Goal: Communication & Community: Answer question/provide support

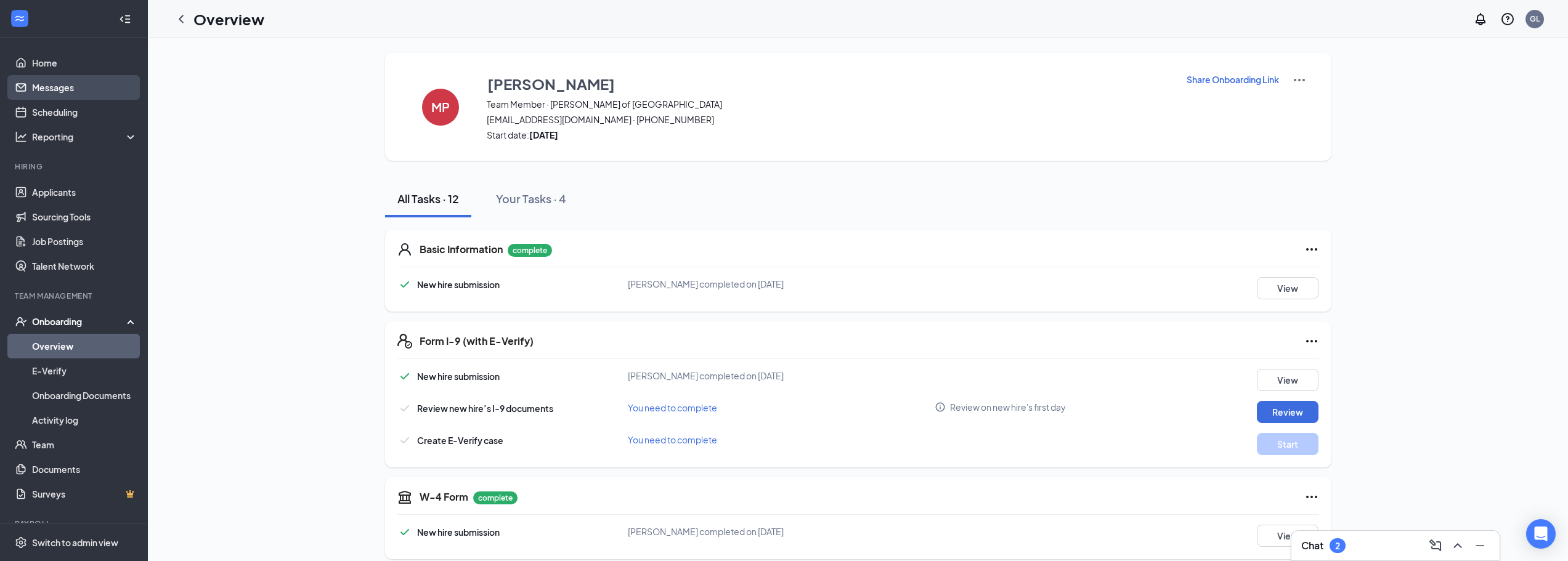
click at [44, 90] on link "Messages" at bounding box center [85, 87] width 106 height 24
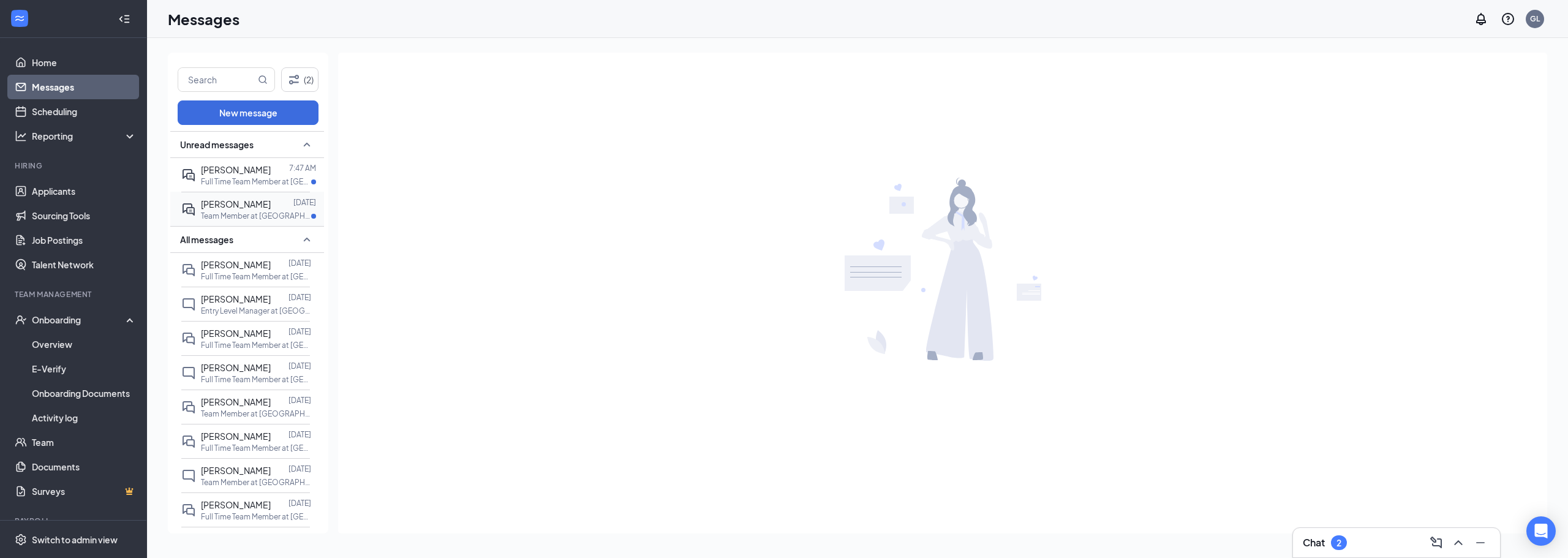
click at [249, 217] on p "Team Member at [GEOGRAPHIC_DATA][PERSON_NAME] of [GEOGRAPHIC_DATA]" at bounding box center [256, 216] width 110 height 10
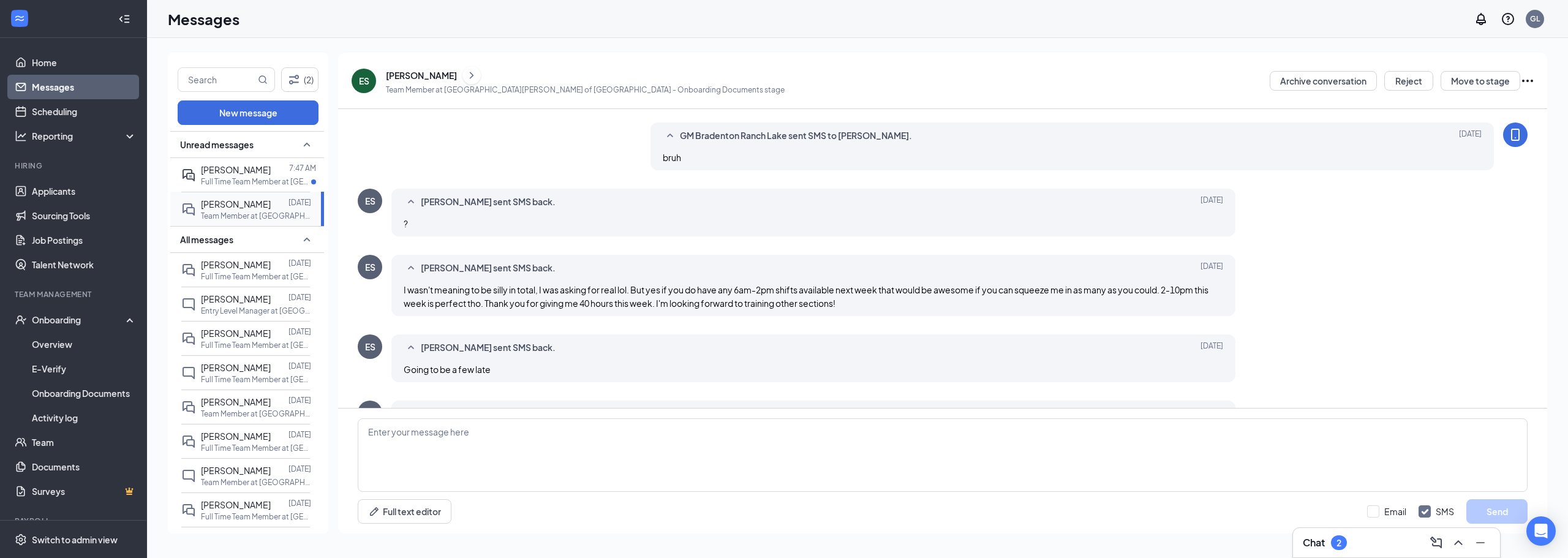
scroll to position [483, 0]
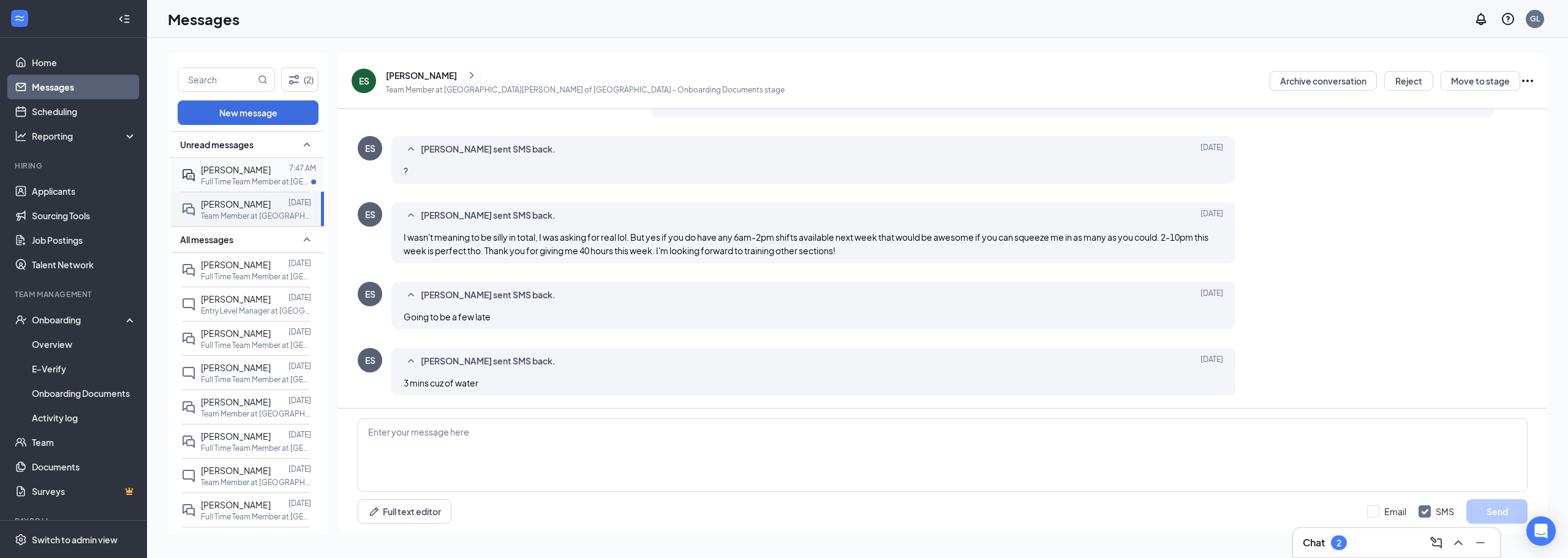
click at [245, 180] on p "Full Time Team Member at [GEOGRAPHIC_DATA][PERSON_NAME] of [GEOGRAPHIC_DATA]" at bounding box center [256, 182] width 110 height 10
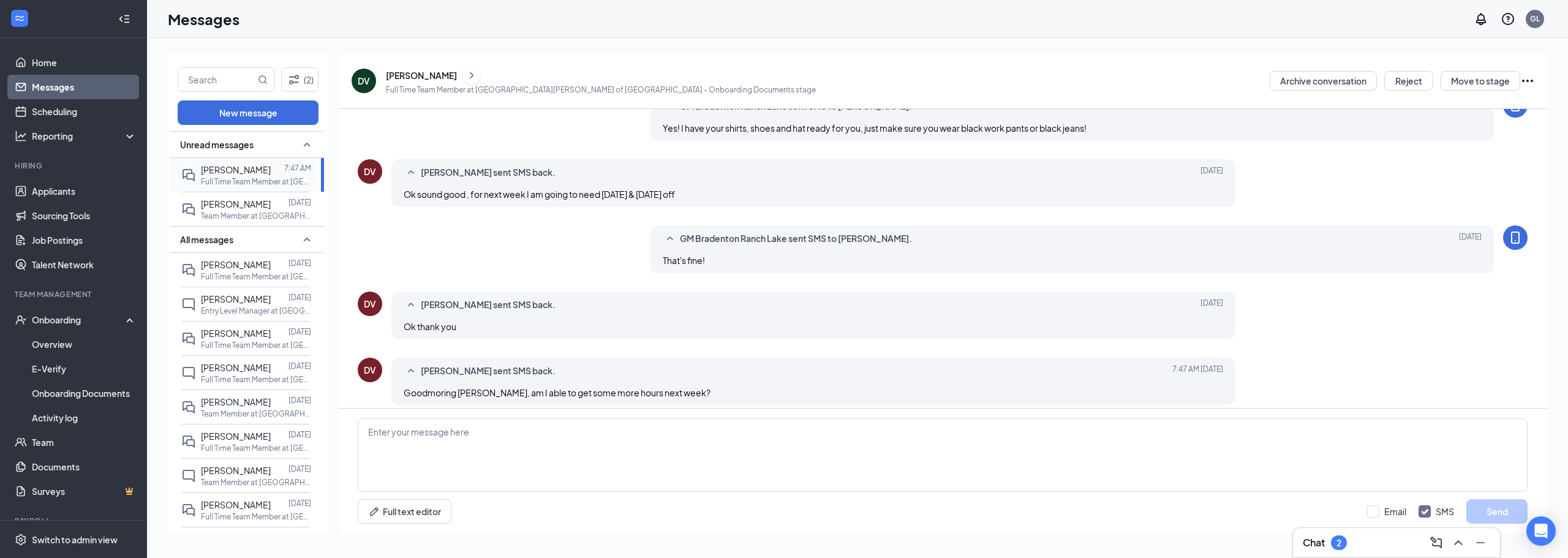
scroll to position [402, 0]
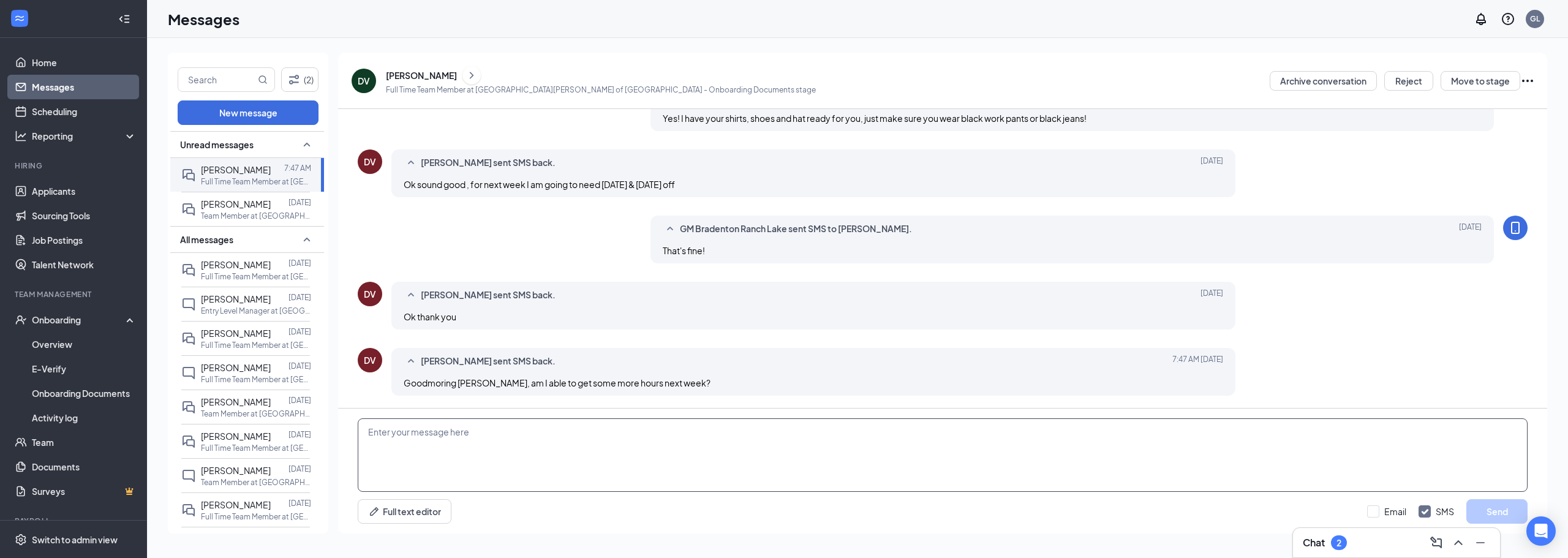
click at [515, 431] on textarea at bounding box center [942, 455] width 1170 height 73
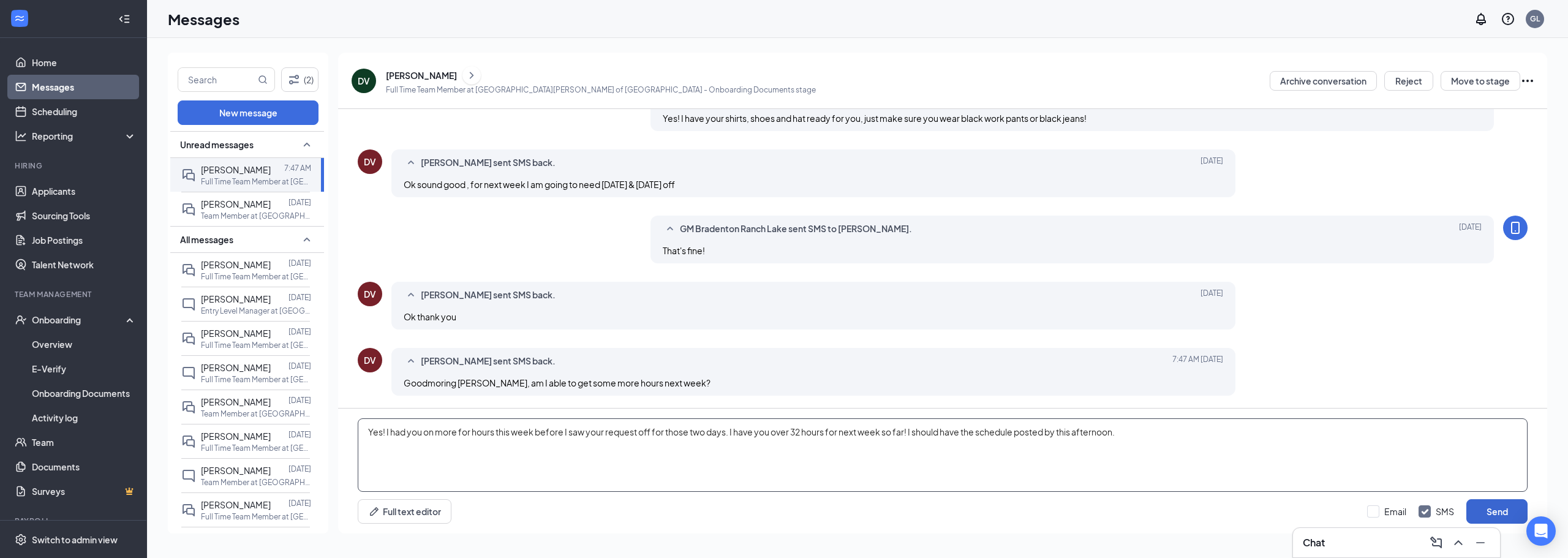
type textarea "Yes! I had you on more for hours this week before I saw your request off for th…"
click at [1519, 510] on button "Send" at bounding box center [1497, 511] width 61 height 24
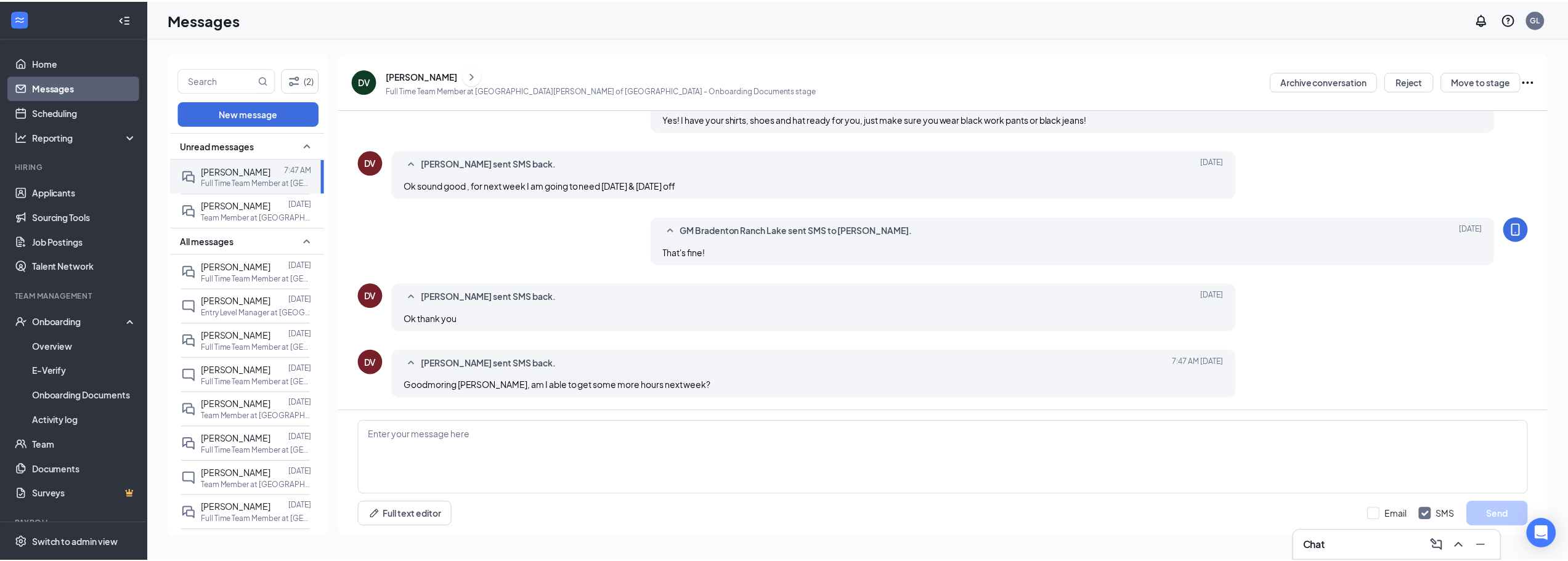
scroll to position [470, 0]
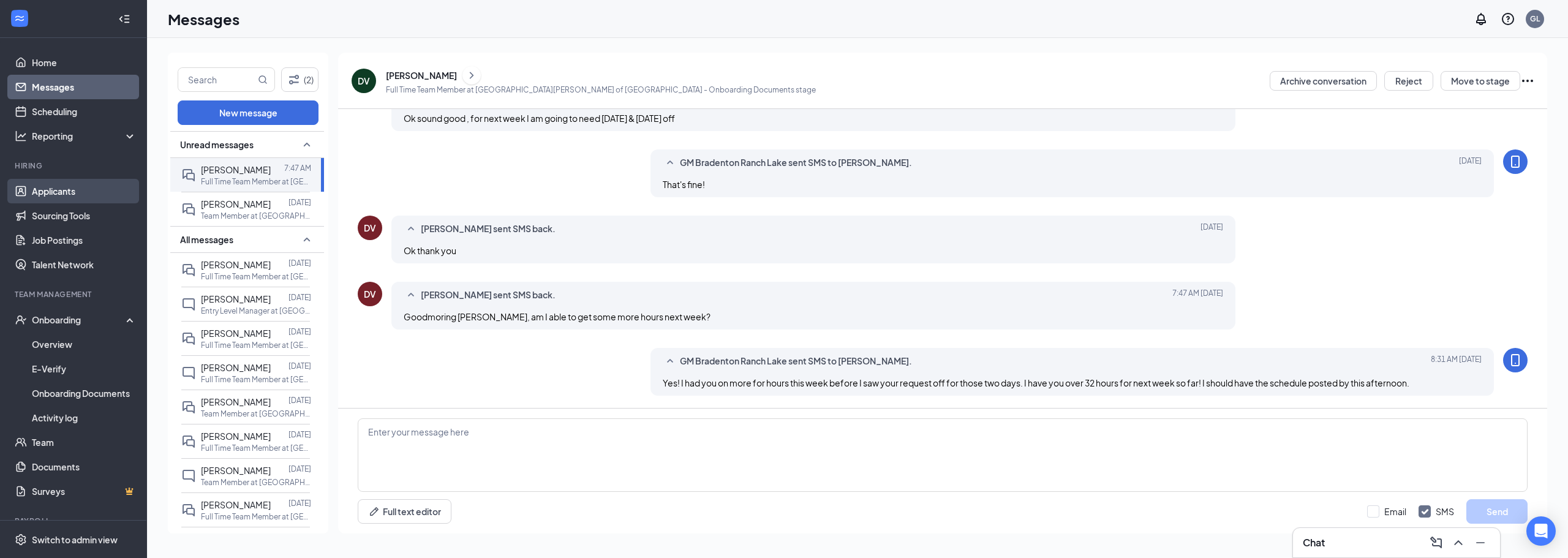
click at [60, 183] on link "Applicants" at bounding box center [85, 191] width 105 height 24
